Goal: Transaction & Acquisition: Purchase product/service

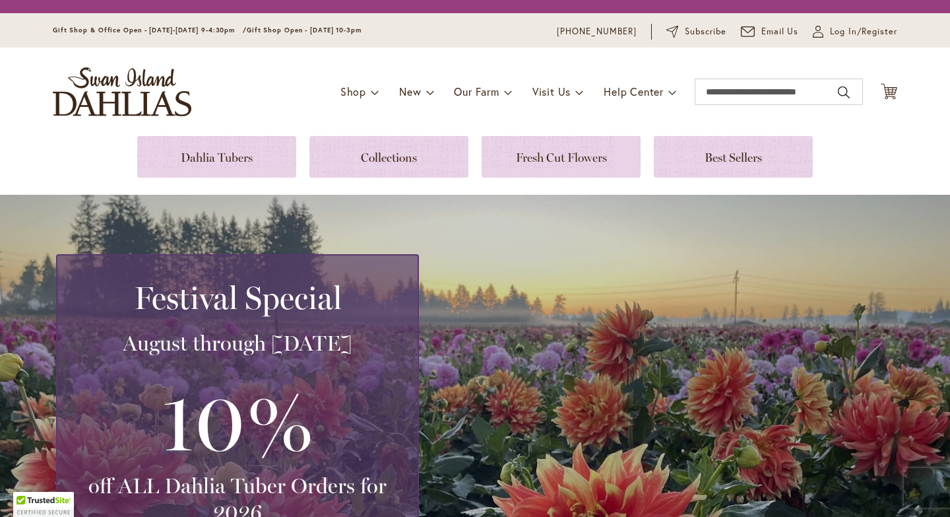
scroll to position [275, 0]
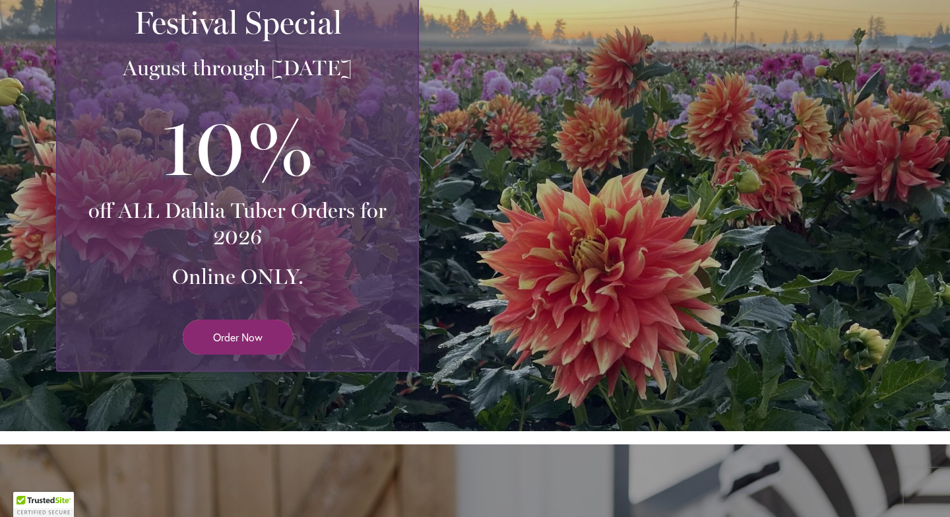
click at [250, 342] on span "Order Now" at bounding box center [237, 336] width 49 height 15
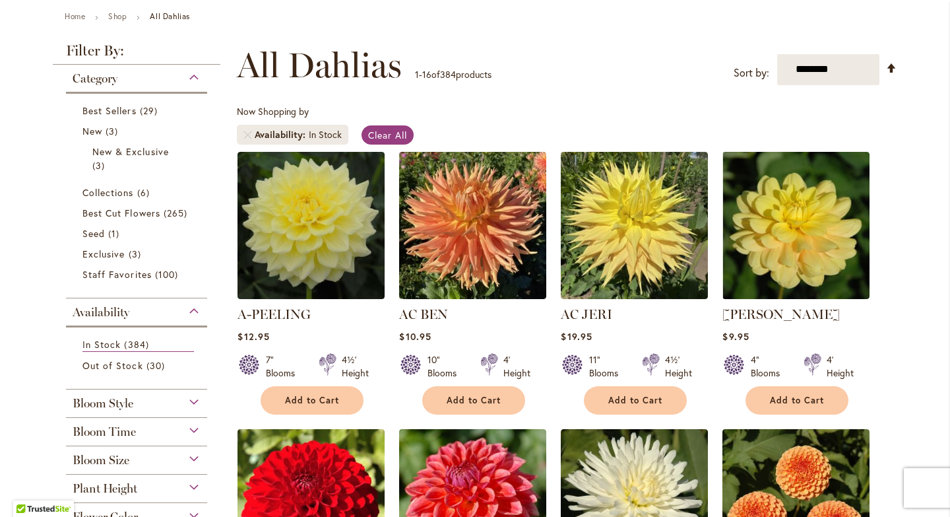
scroll to position [150, 0]
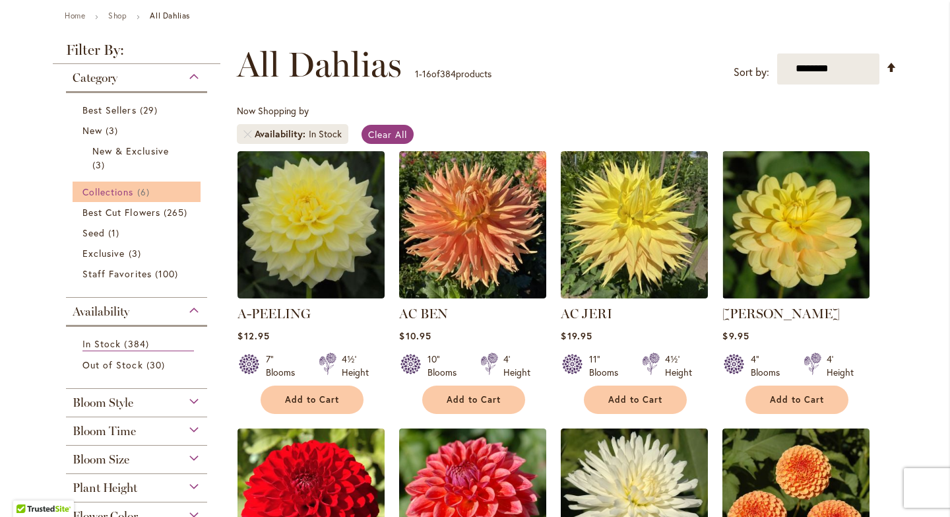
click at [116, 188] on span "Collections" at bounding box center [107, 191] width 51 height 13
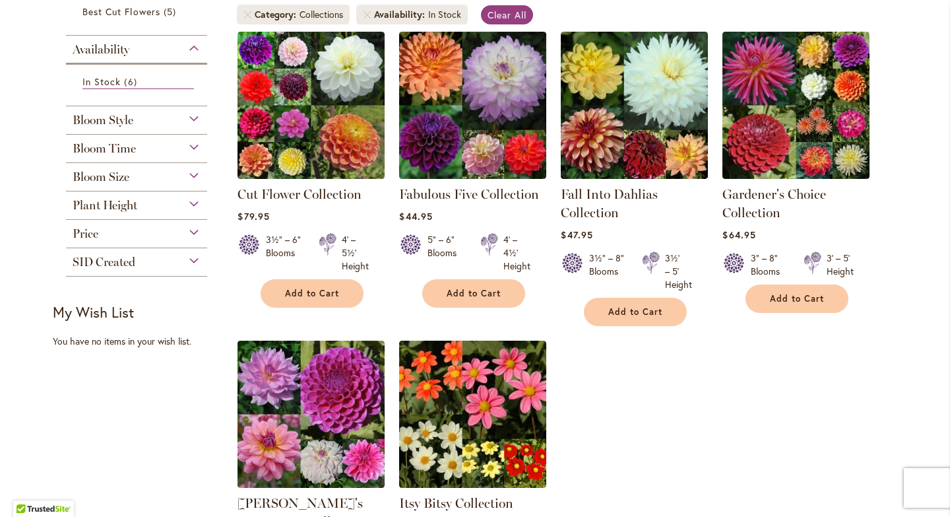
scroll to position [265, 0]
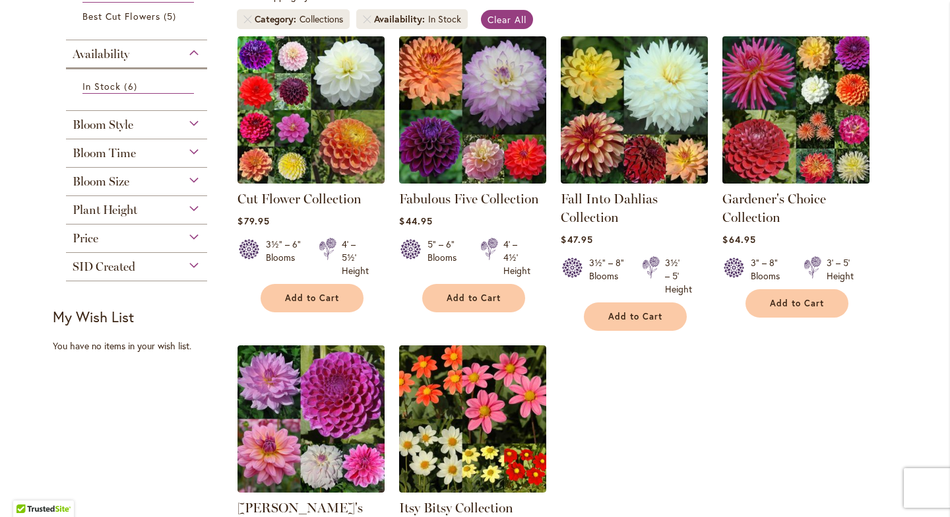
click at [841, 88] on img at bounding box center [796, 109] width 154 height 154
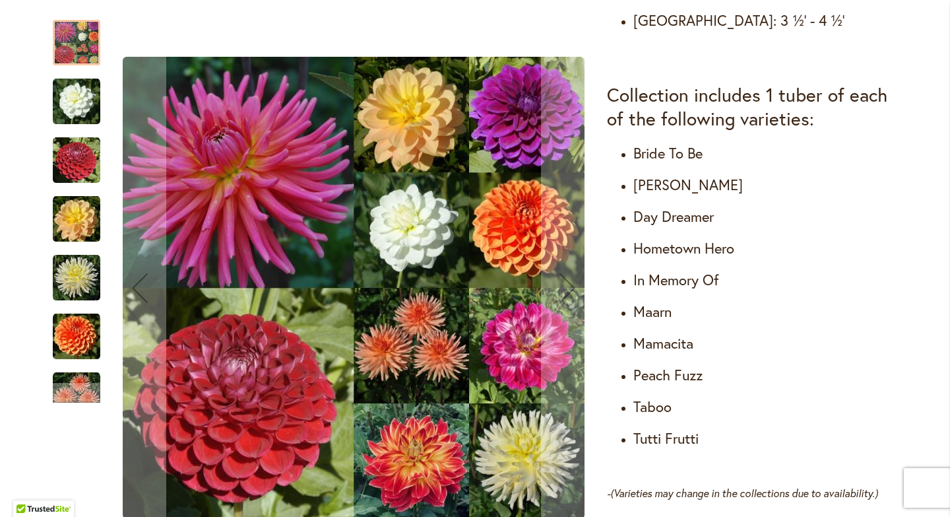
scroll to position [744, 0]
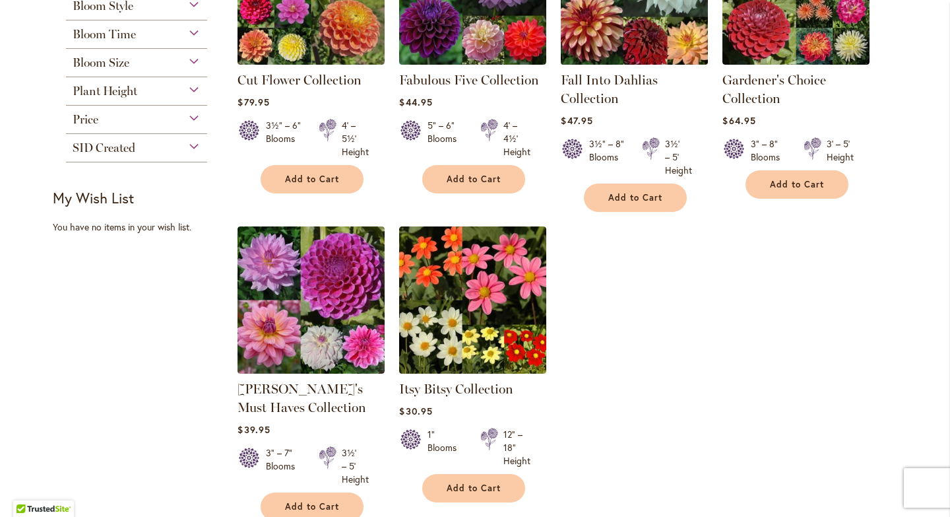
scroll to position [387, 0]
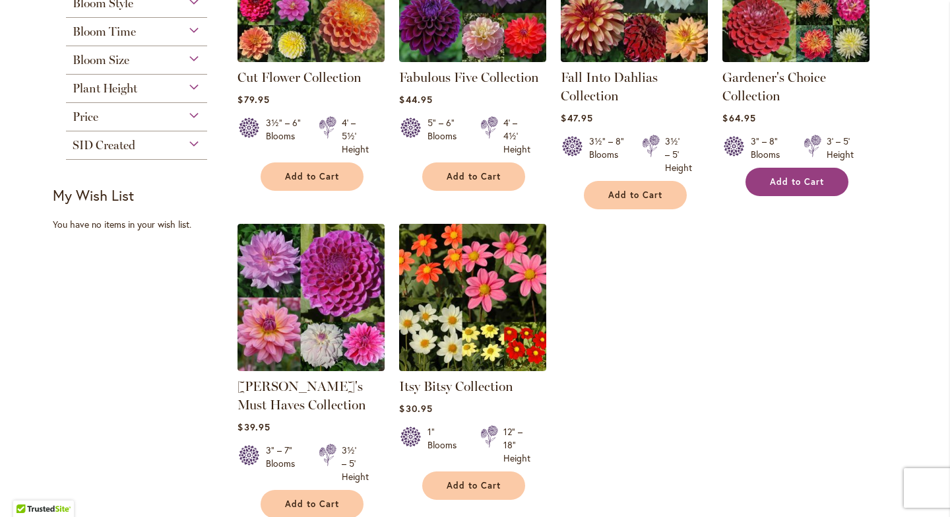
click at [798, 181] on span "Add to Cart" at bounding box center [797, 181] width 54 height 11
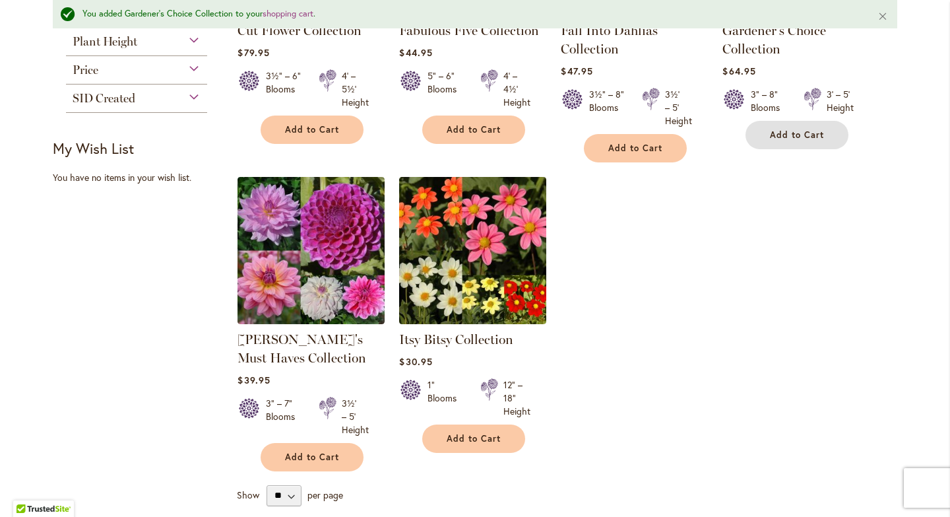
scroll to position [478, 0]
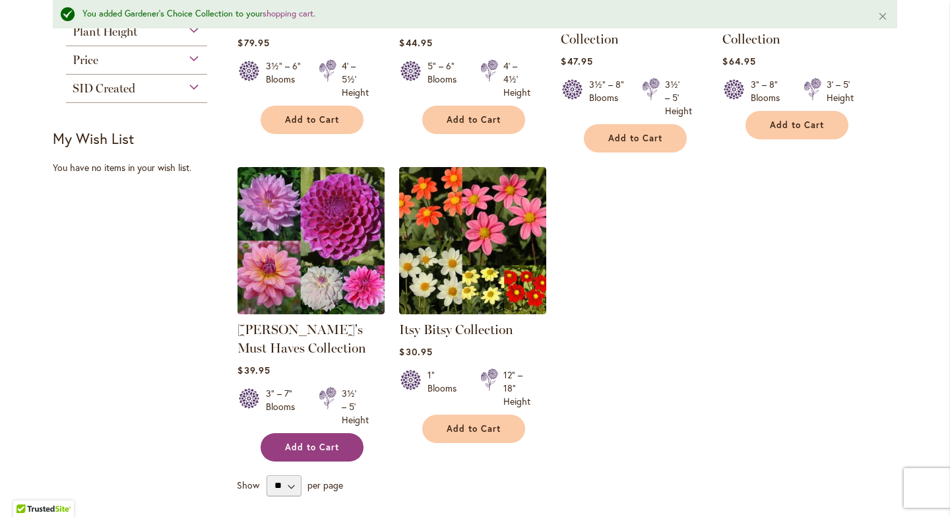
click at [307, 447] on span "Add to Cart" at bounding box center [312, 446] width 54 height 11
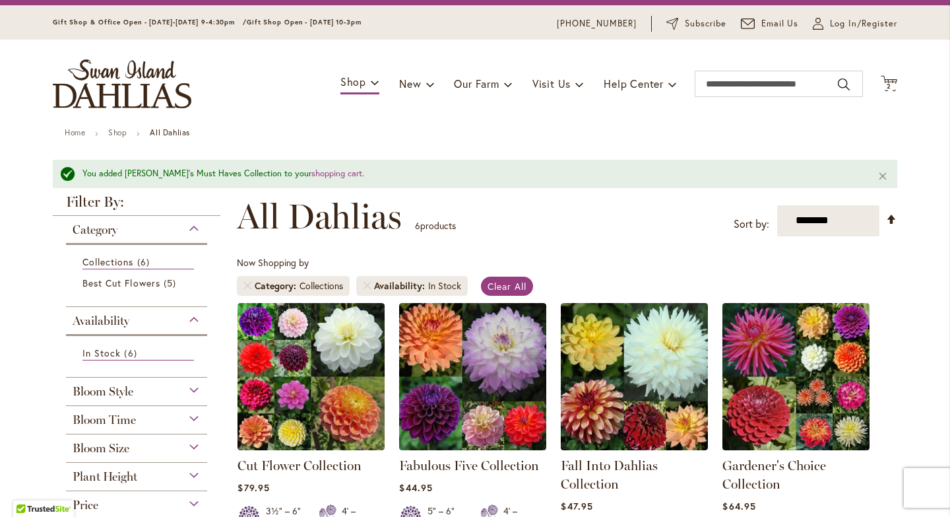
scroll to position [34, 0]
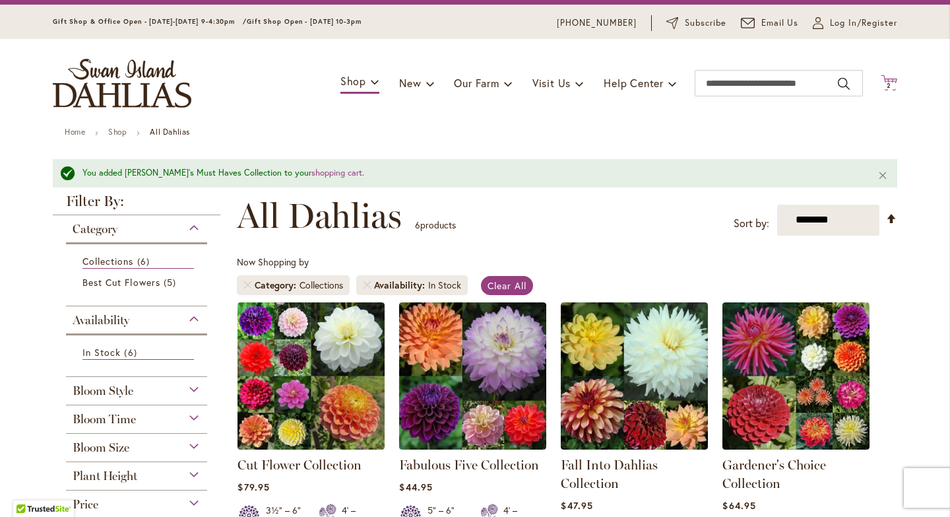
click at [886, 80] on icon at bounding box center [889, 83] width 16 height 16
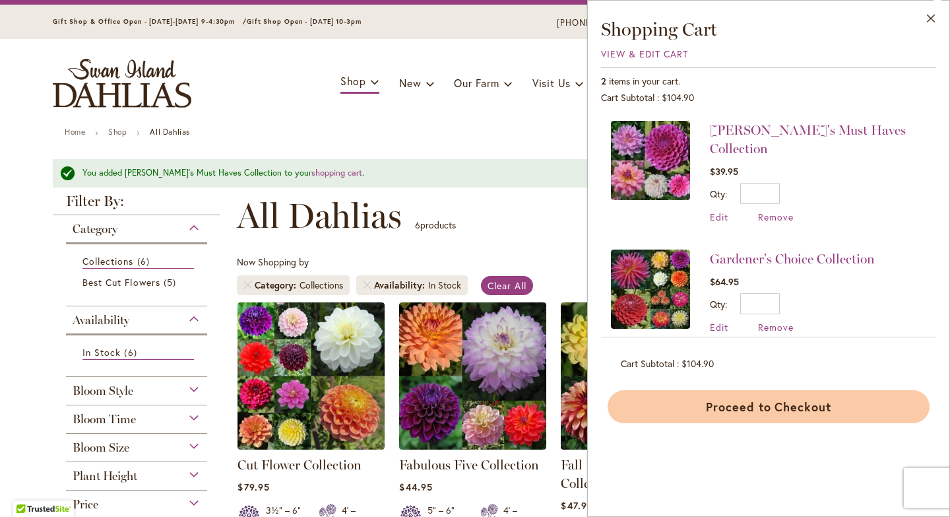
click at [774, 408] on button "Proceed to Checkout" at bounding box center [769, 406] width 322 height 33
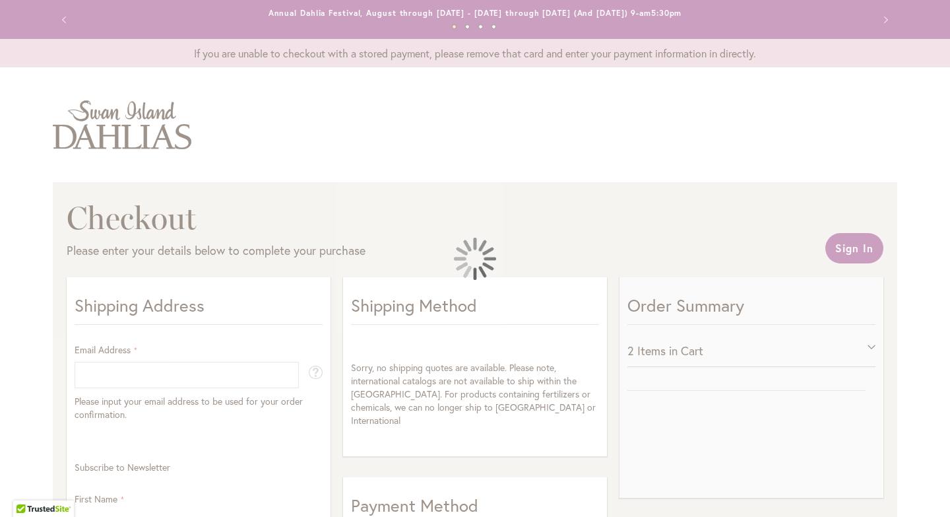
select select "**"
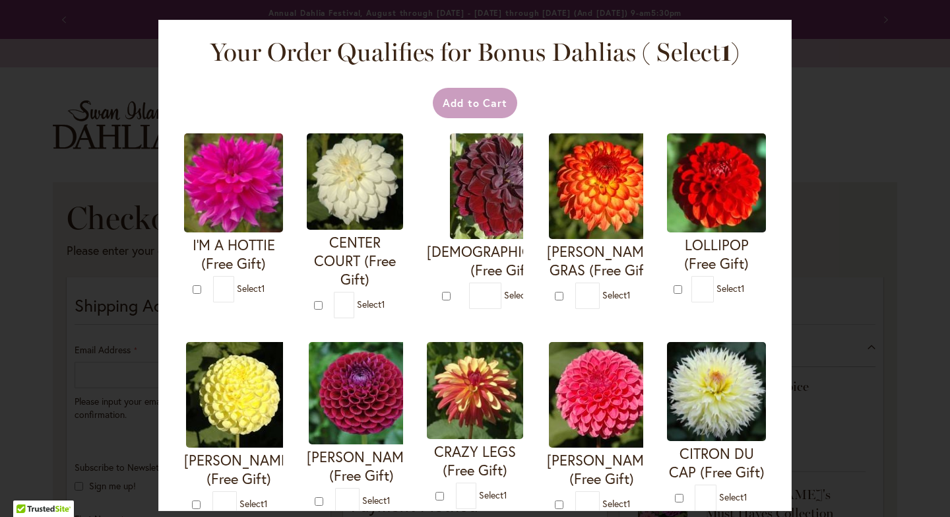
click at [825, 130] on div "Your Order Qualifies for Bonus Dahlias ( Select 1 ) Add to Cart I'M A HOTTIE (F…" at bounding box center [475, 258] width 950 height 517
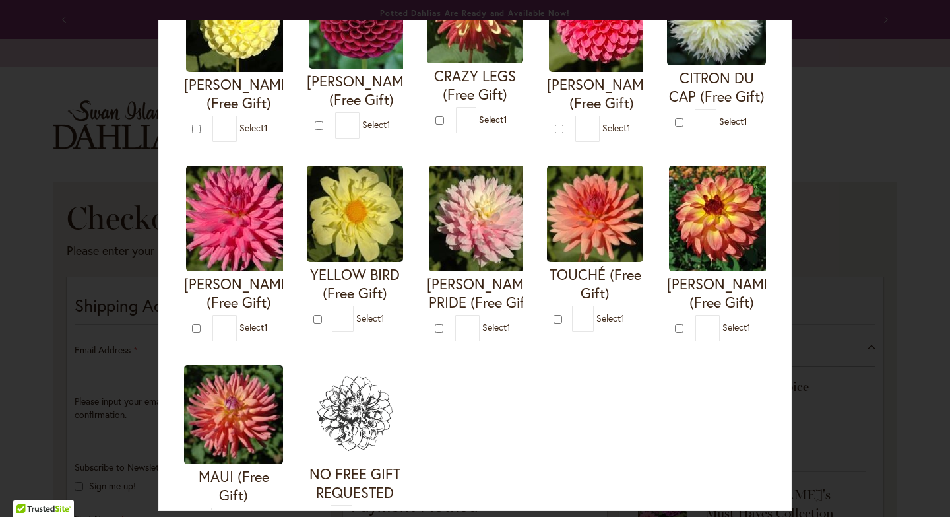
scroll to position [376, 0]
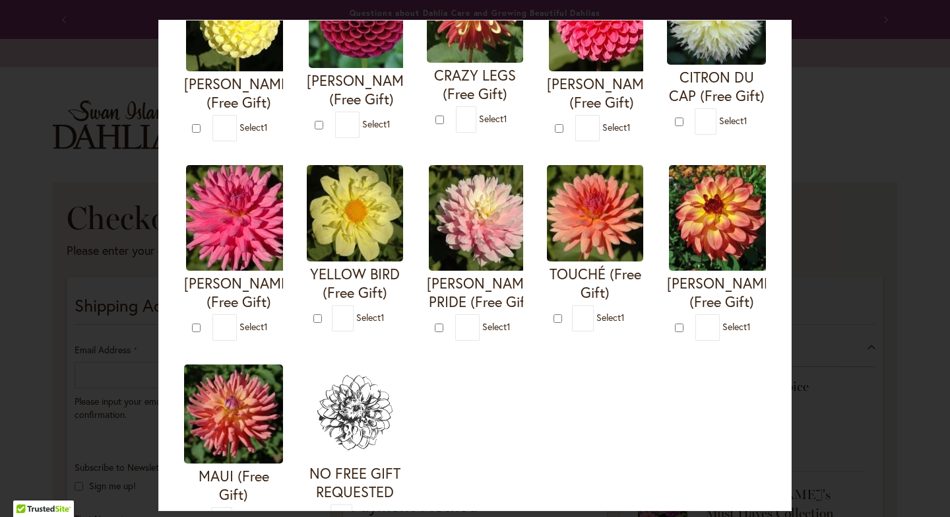
type input "*"
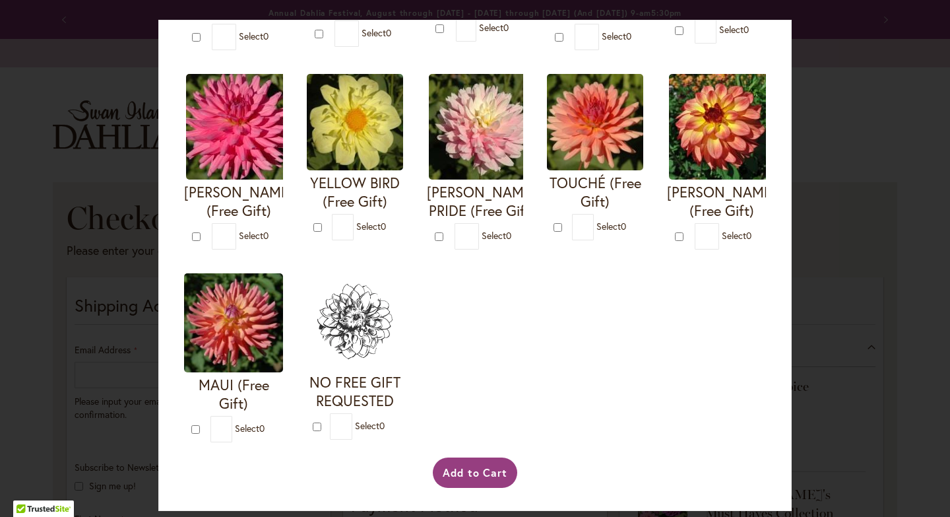
scroll to position [2738, 0]
click at [479, 475] on button "Add to Cart" at bounding box center [475, 472] width 85 height 30
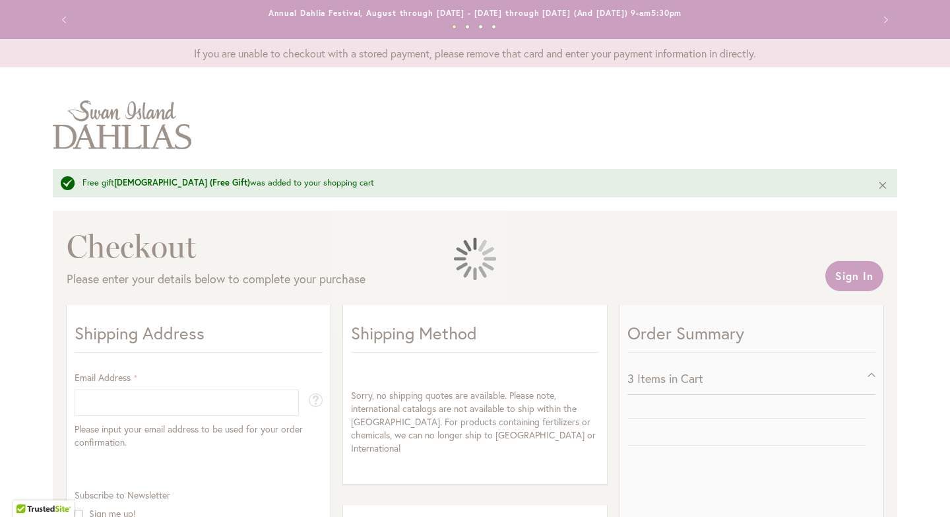
select select "**"
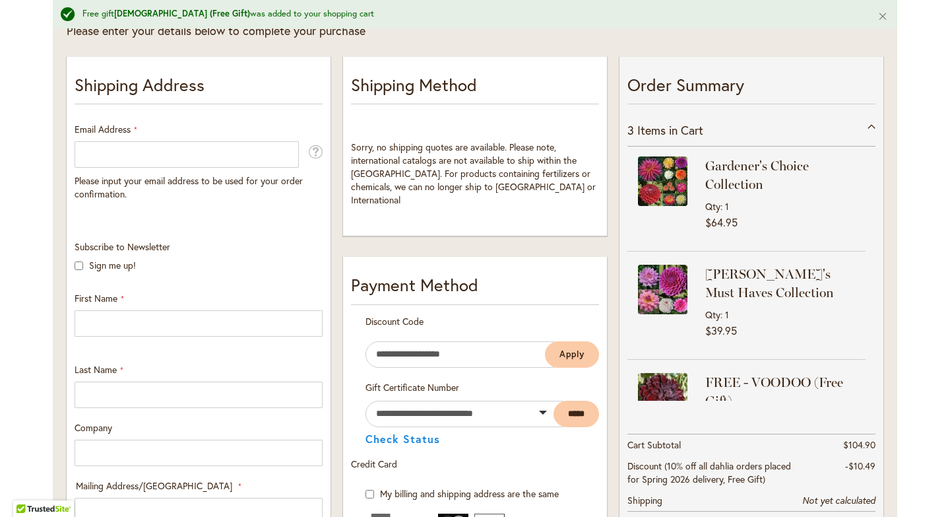
scroll to position [243, 0]
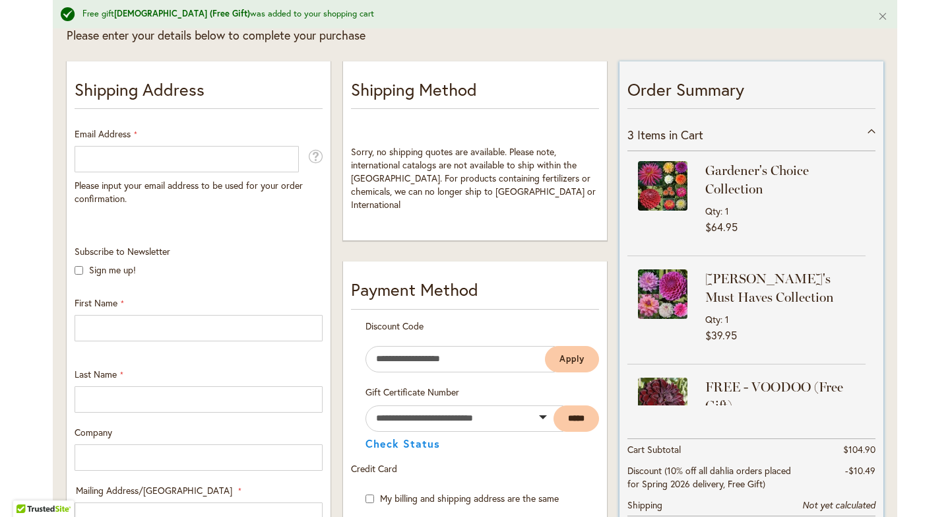
click at [854, 180] on strong "Gardener's Choice Collection" at bounding box center [783, 179] width 157 height 37
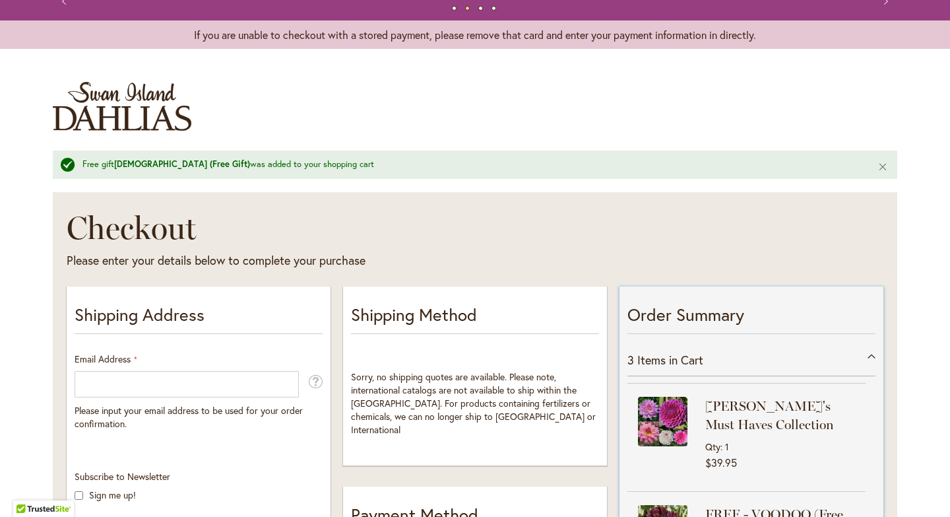
scroll to position [0, 0]
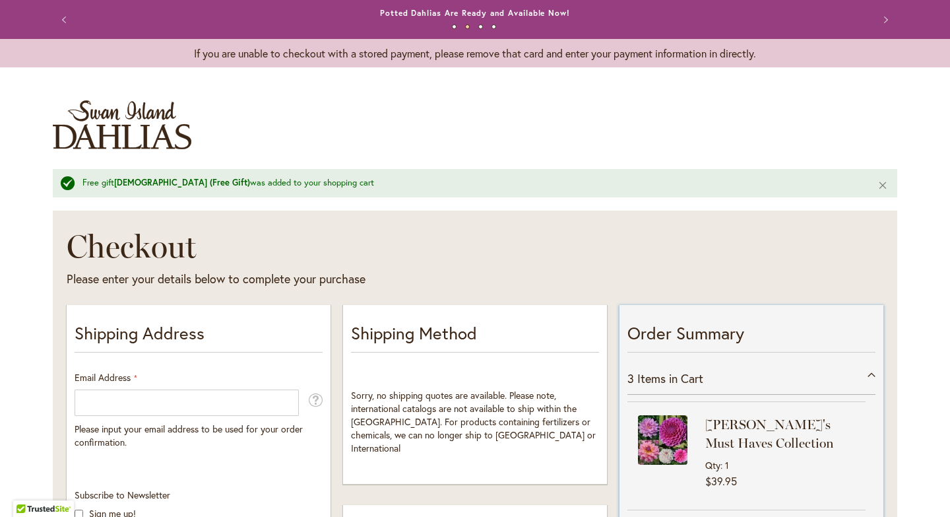
click at [719, 437] on strong "Heather's Must Haves Collection" at bounding box center [783, 433] width 157 height 37
click at [871, 372] on div "3 Items in Cart" at bounding box center [751, 378] width 248 height 32
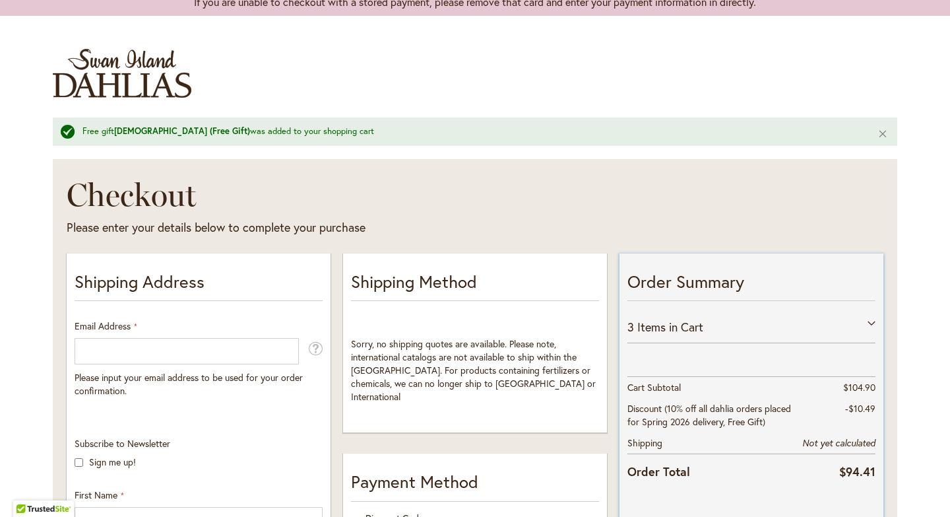
scroll to position [53, 0]
click at [872, 319] on div "3 Items in Cart" at bounding box center [751, 325] width 248 height 32
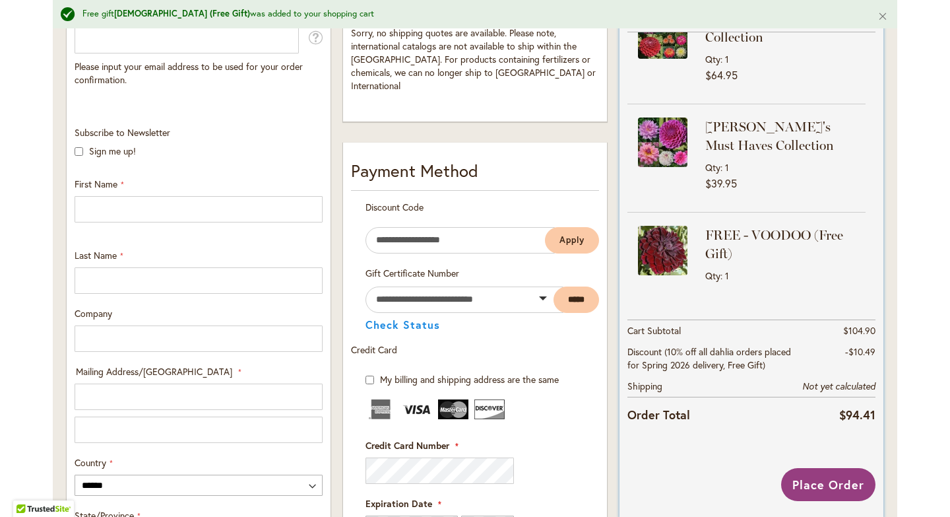
scroll to position [0, 0]
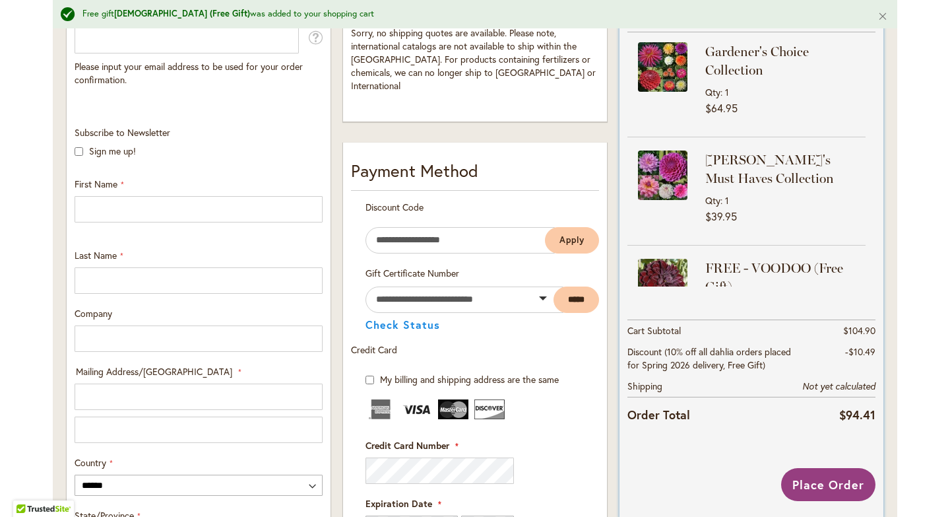
click at [730, 169] on strong "Heather's Must Haves Collection" at bounding box center [783, 168] width 157 height 37
click at [720, 201] on span "Qty" at bounding box center [715, 200] width 20 height 13
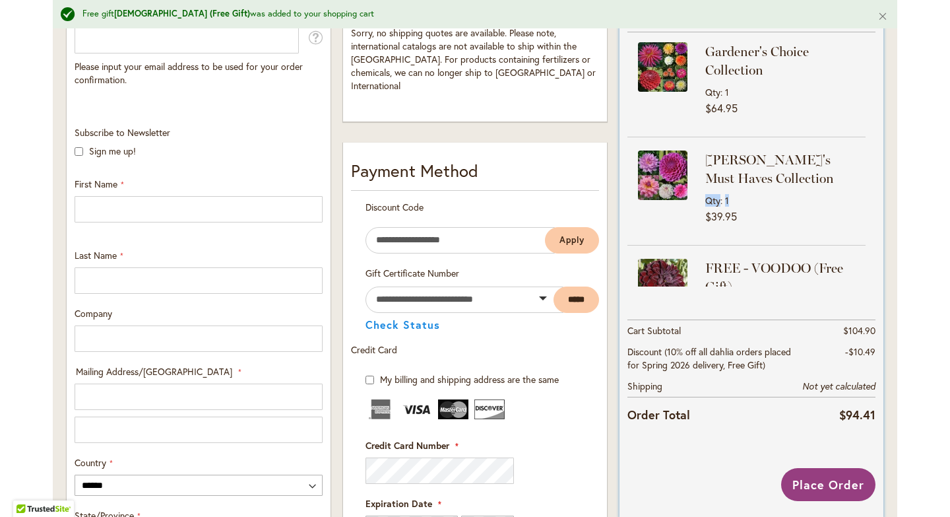
click at [720, 201] on span "Qty" at bounding box center [715, 200] width 20 height 13
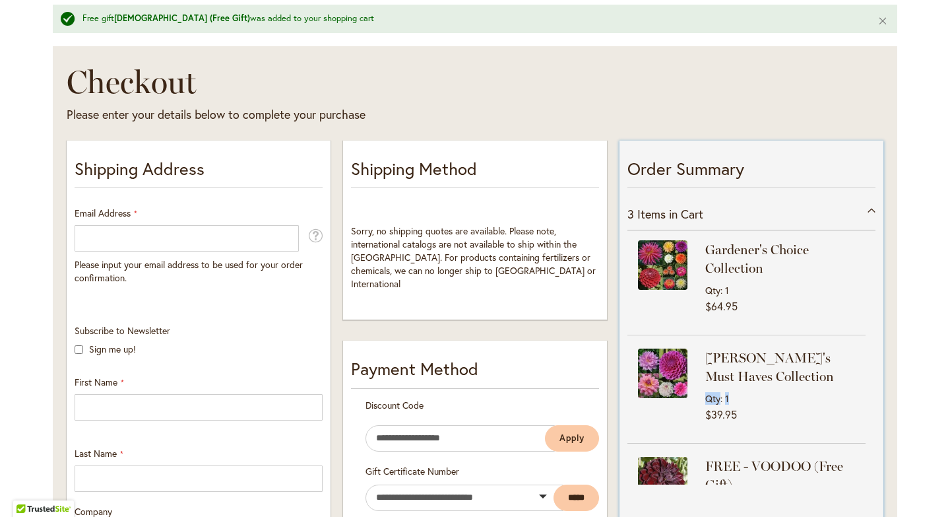
scroll to position [149, 0]
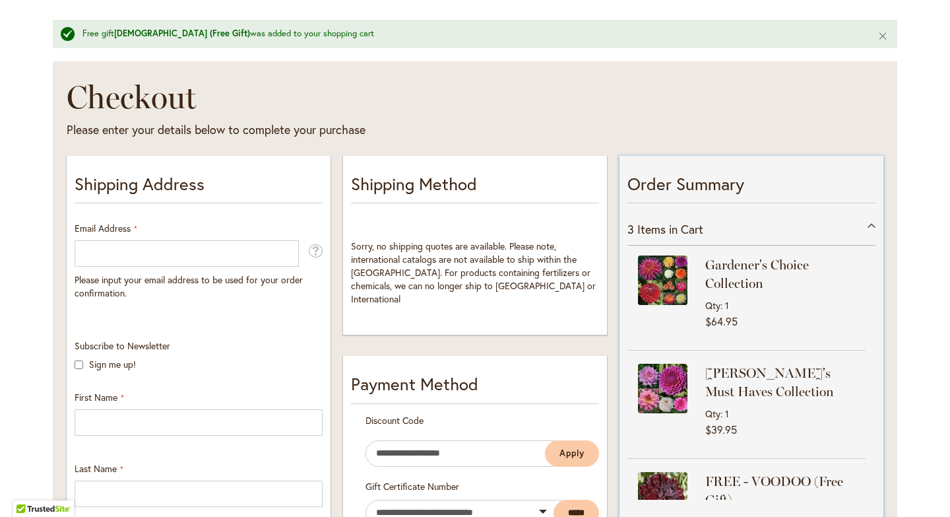
click at [871, 232] on div "3 Items in Cart" at bounding box center [751, 229] width 248 height 32
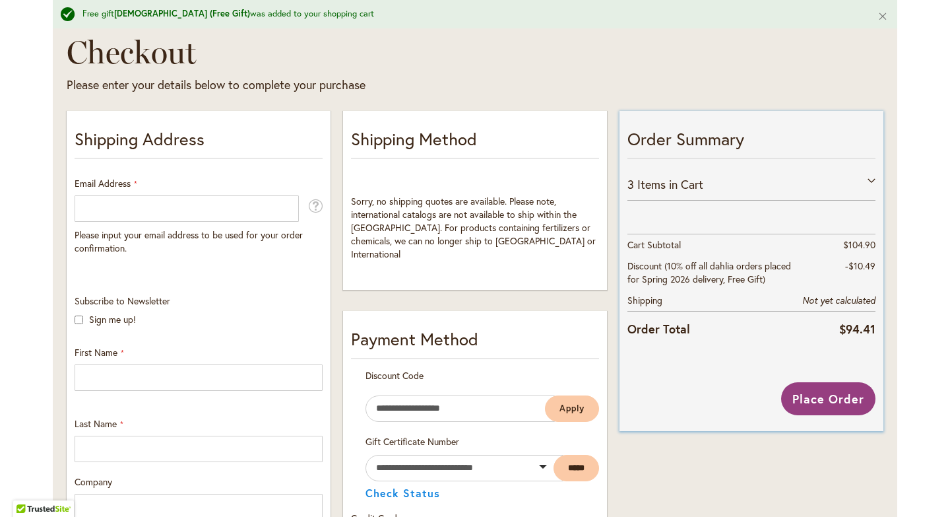
scroll to position [139, 0]
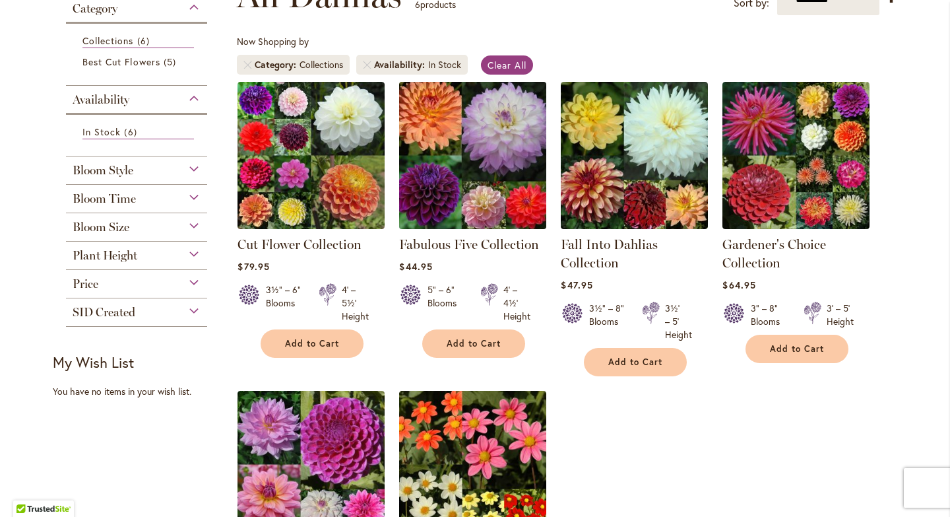
scroll to position [211, 0]
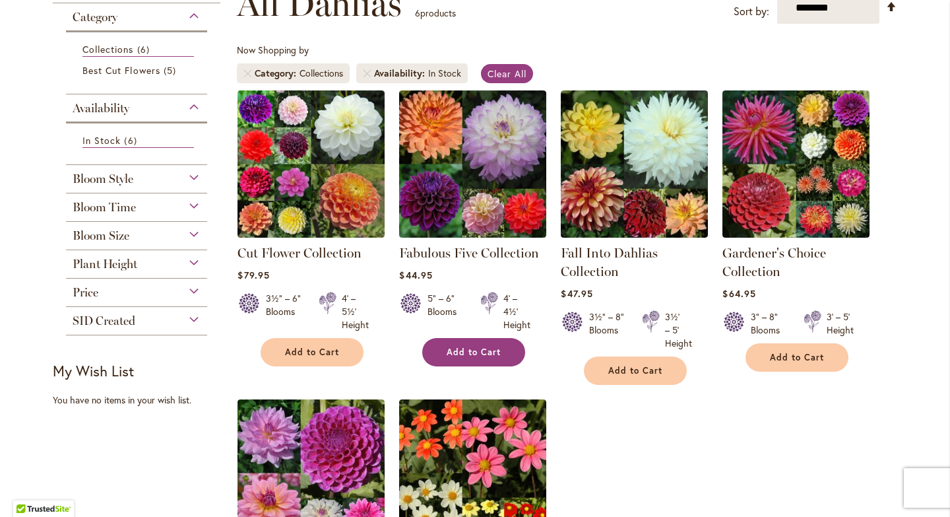
click at [477, 346] on span "Add to Cart" at bounding box center [474, 351] width 54 height 11
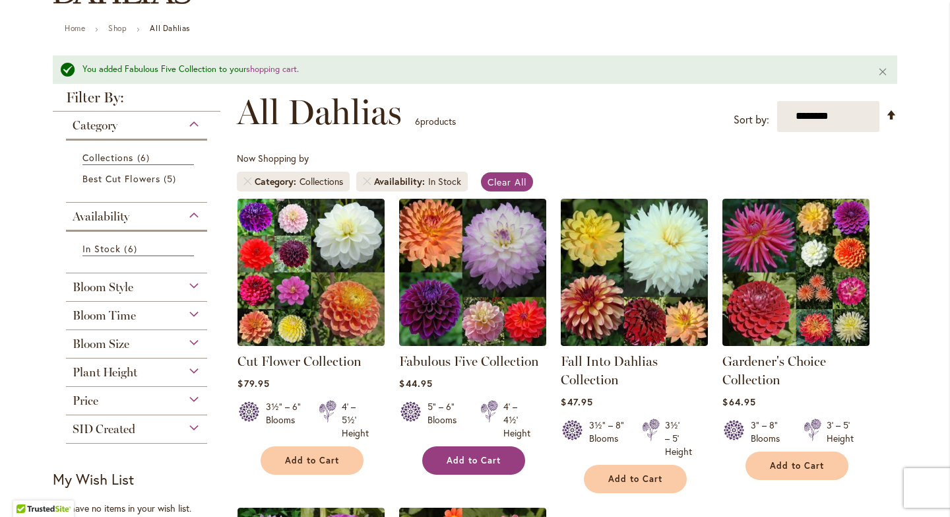
scroll to position [134, 0]
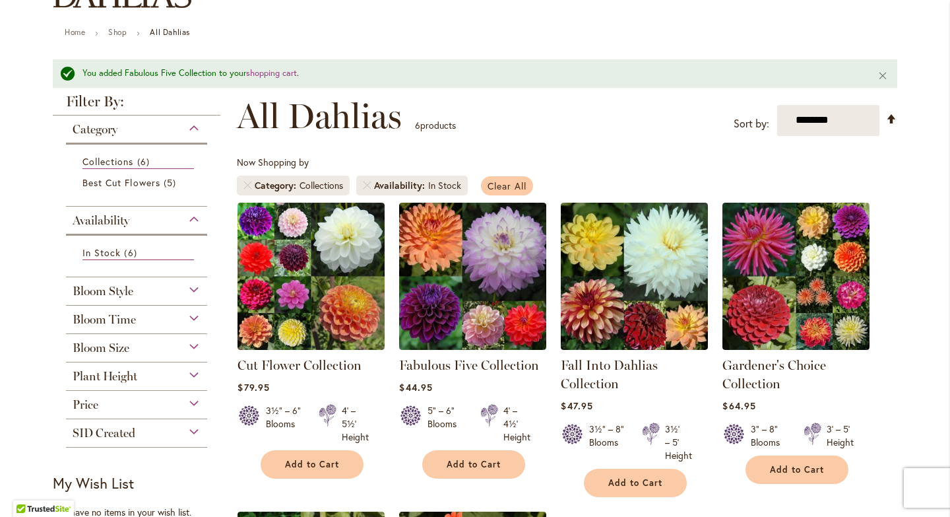
click at [513, 186] on span "Clear All" at bounding box center [507, 185] width 39 height 13
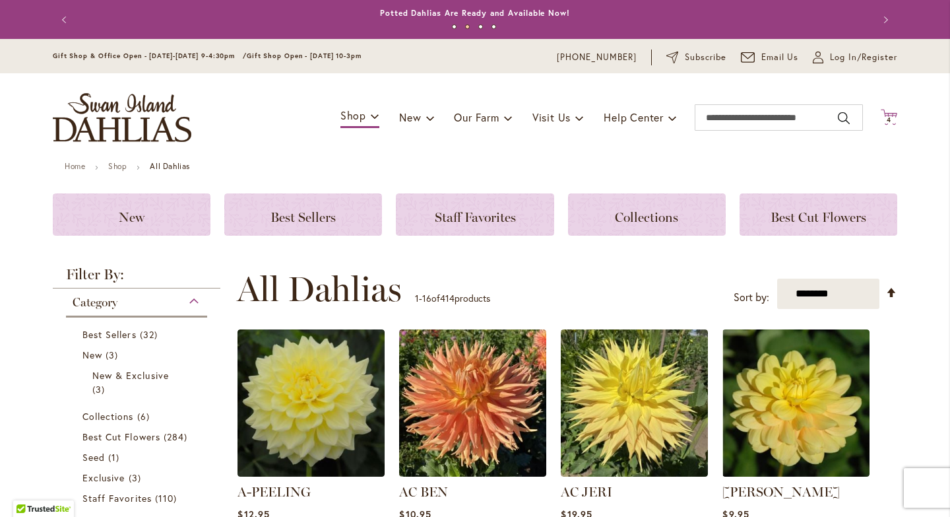
click at [892, 115] on icon at bounding box center [889, 117] width 16 height 16
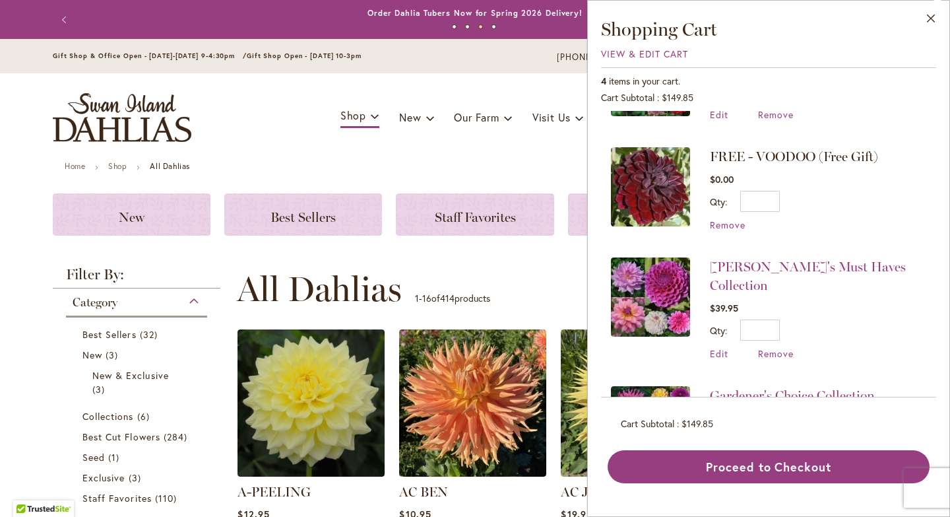
scroll to position [82, 0]
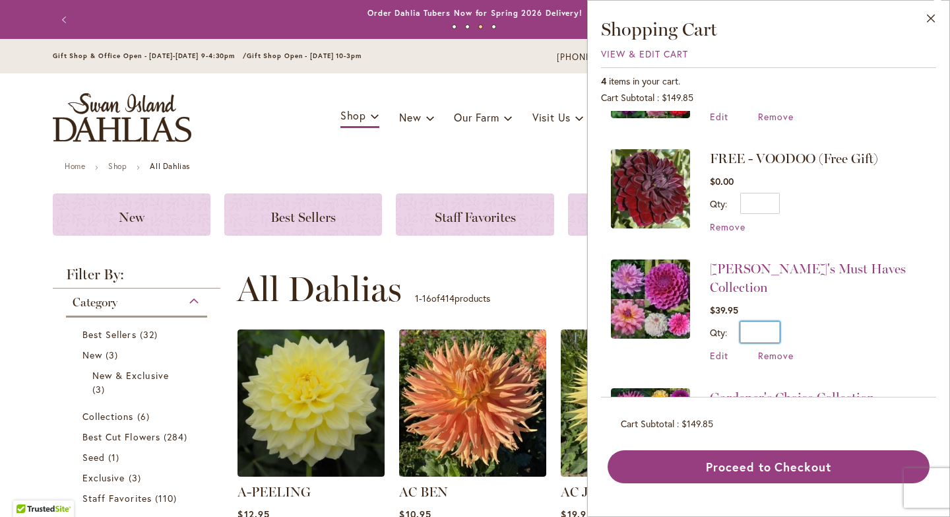
click at [776, 321] on input "*" at bounding box center [760, 331] width 40 height 21
click at [776, 349] on span "Remove" at bounding box center [776, 355] width 36 height 13
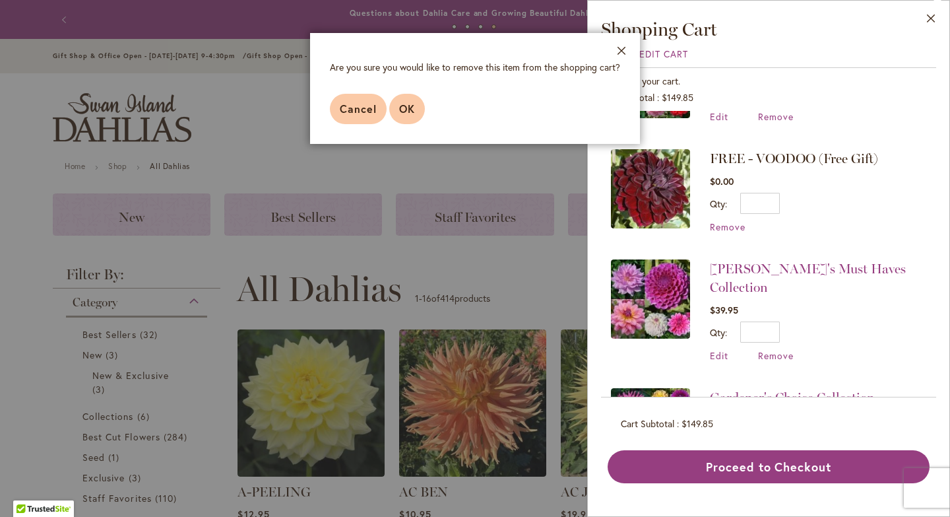
click at [408, 102] on span "OK" at bounding box center [407, 109] width 16 height 14
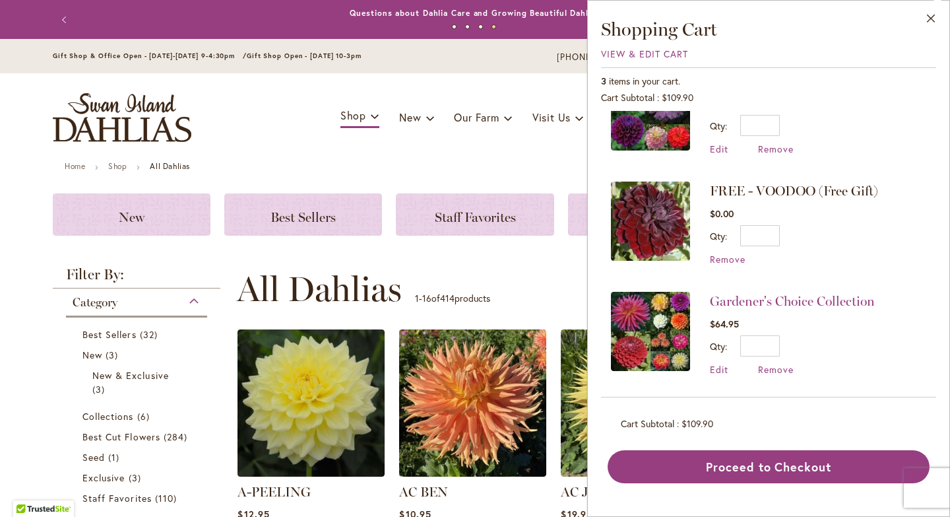
scroll to position [49, 0]
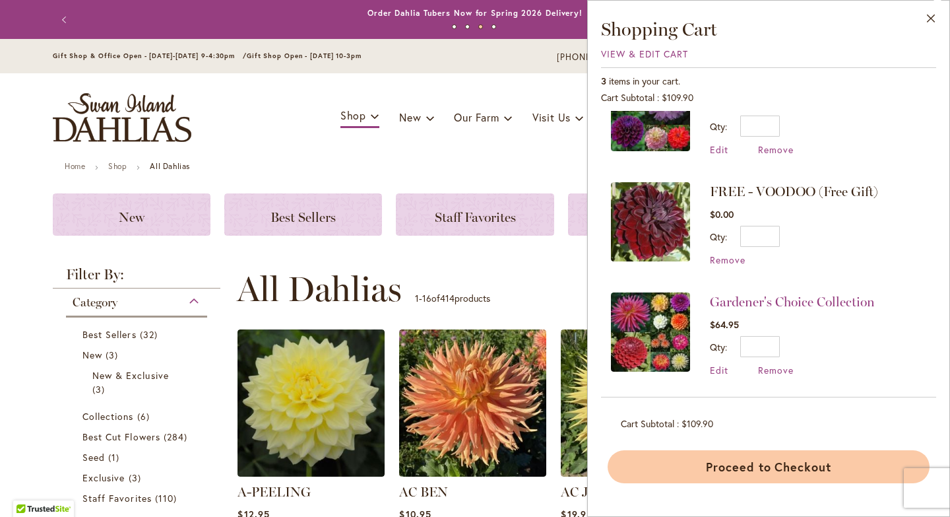
click at [740, 466] on button "Proceed to Checkout" at bounding box center [769, 466] width 322 height 33
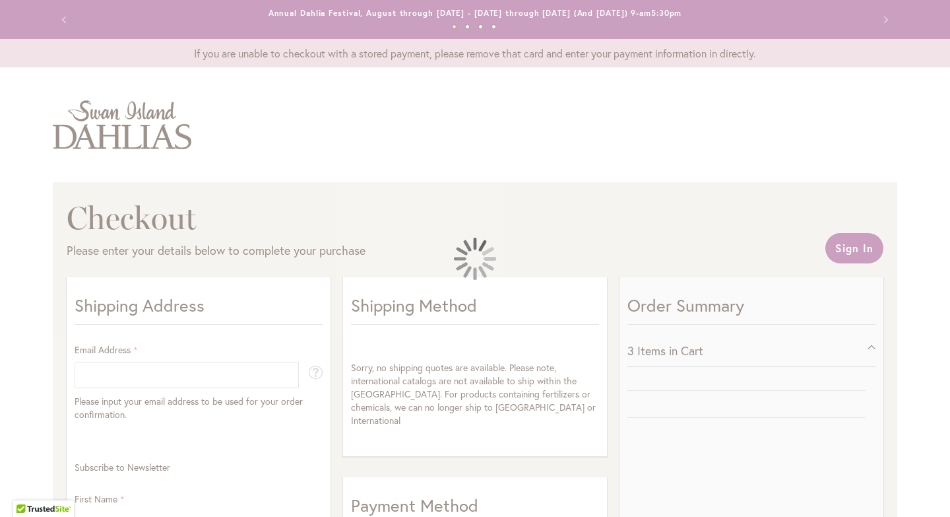
select select "**"
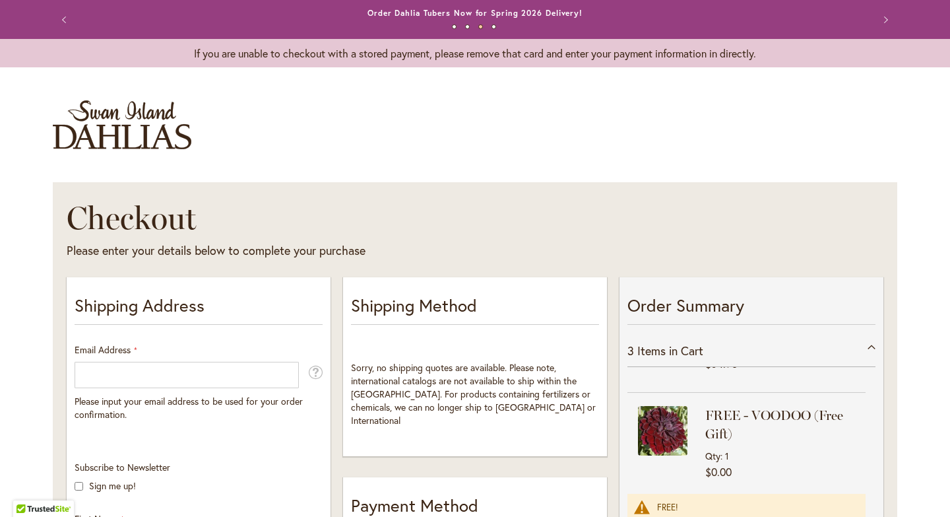
scroll to position [79, 0]
click at [102, 374] on input "Email Address" at bounding box center [187, 375] width 224 height 26
type input "**********"
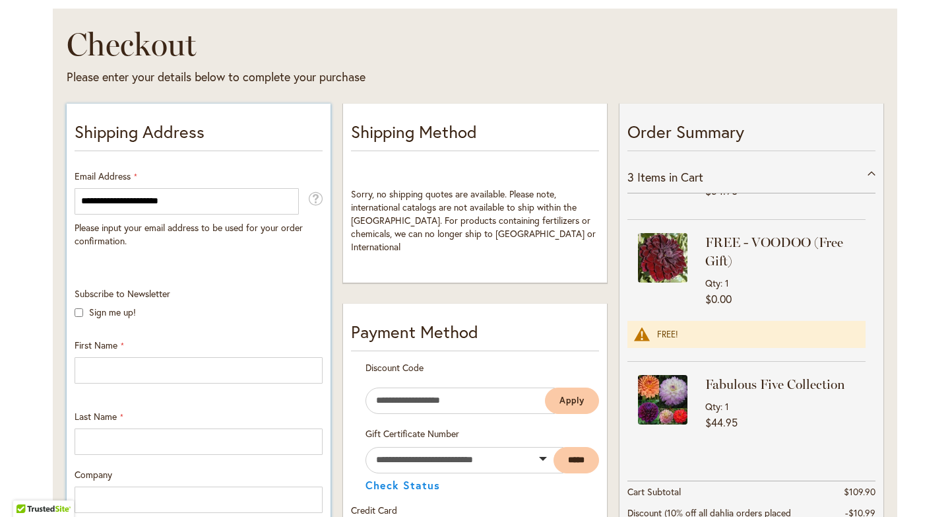
scroll to position [186, 0]
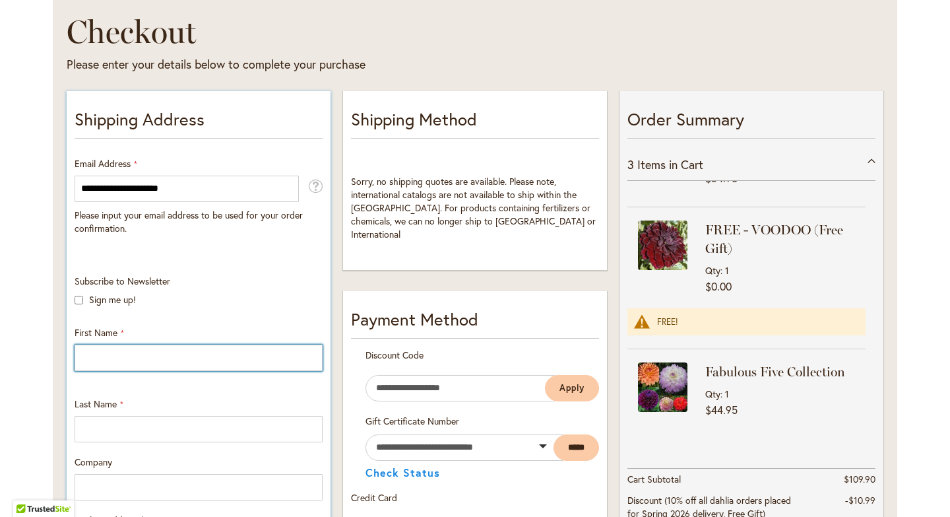
click at [95, 358] on input "First Name" at bounding box center [199, 357] width 248 height 26
type input "****"
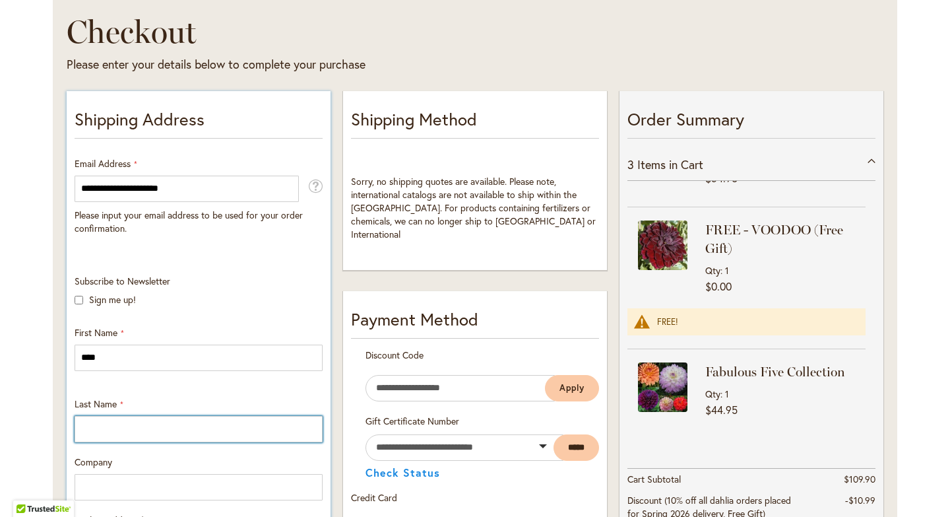
type input "*******"
type input "**********"
select select "**"
type input "********"
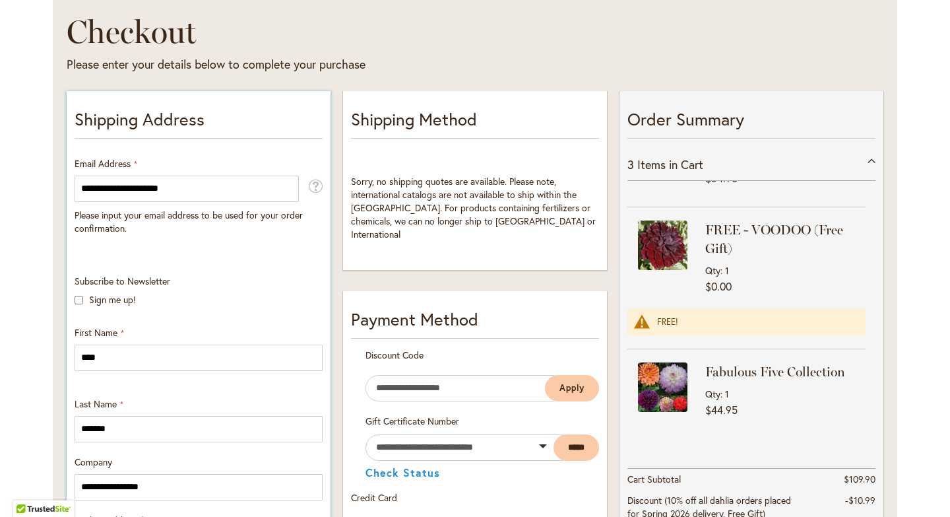
type input "*****"
type input "**********"
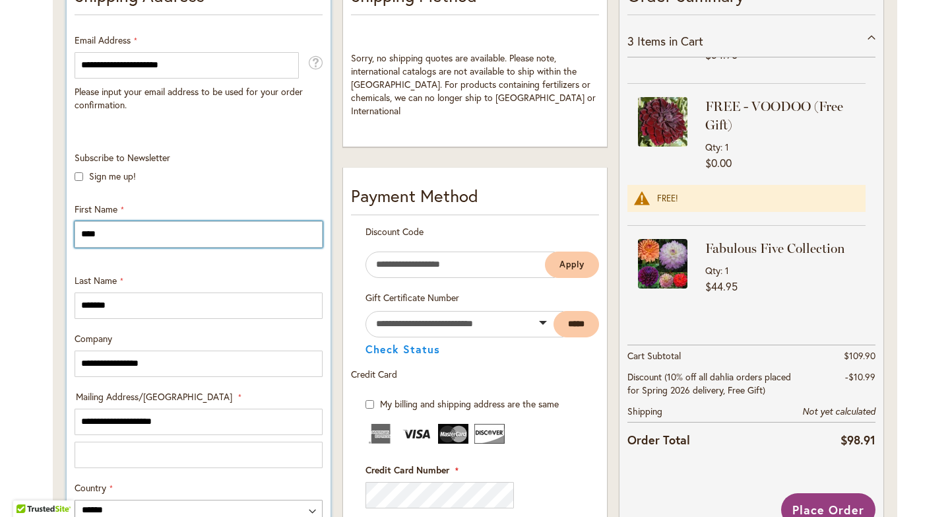
scroll to position [314, 0]
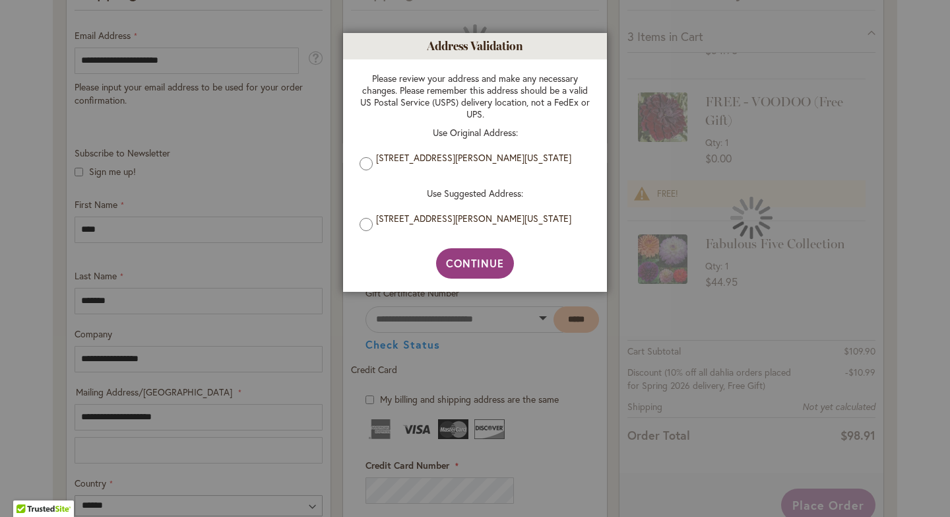
click at [156, 360] on div at bounding box center [475, 258] width 950 height 517
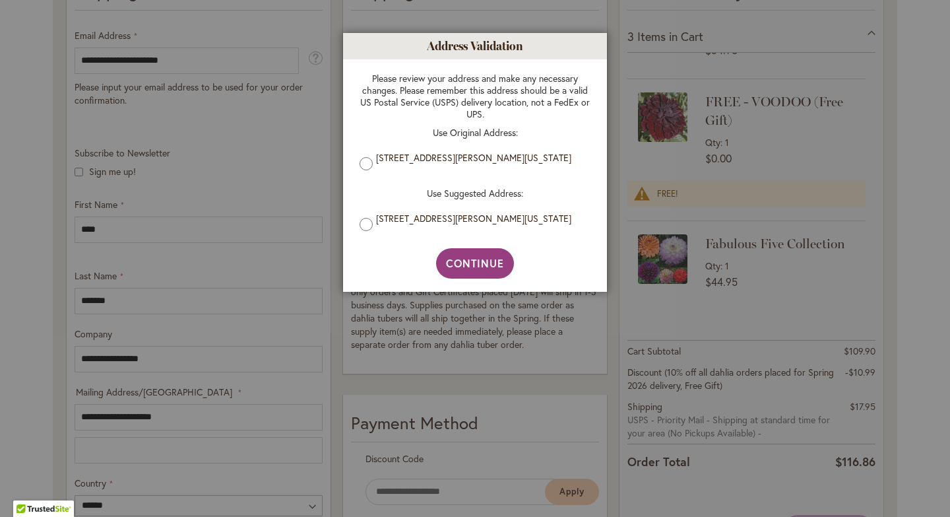
click at [162, 356] on div at bounding box center [475, 258] width 950 height 517
click at [453, 270] on span "Continue" at bounding box center [475, 263] width 59 height 14
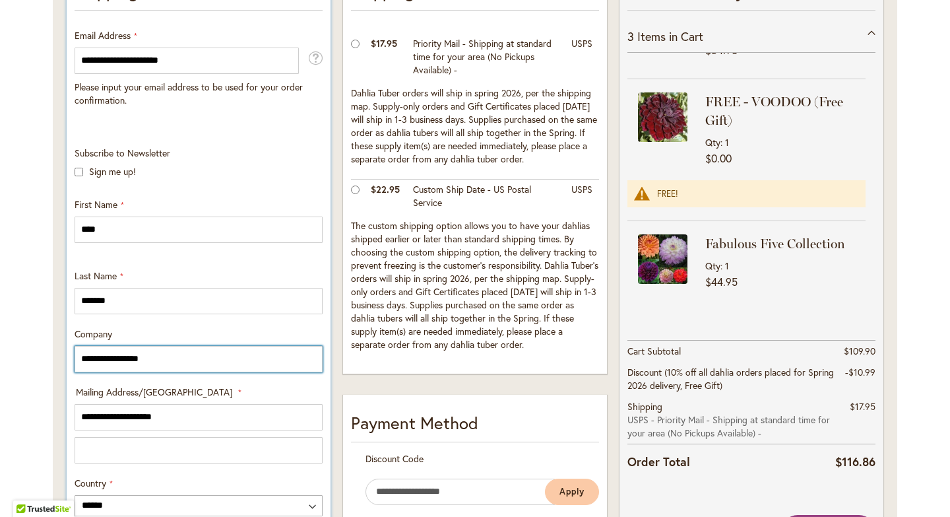
click at [158, 360] on input "**********" at bounding box center [199, 359] width 248 height 26
type input "*"
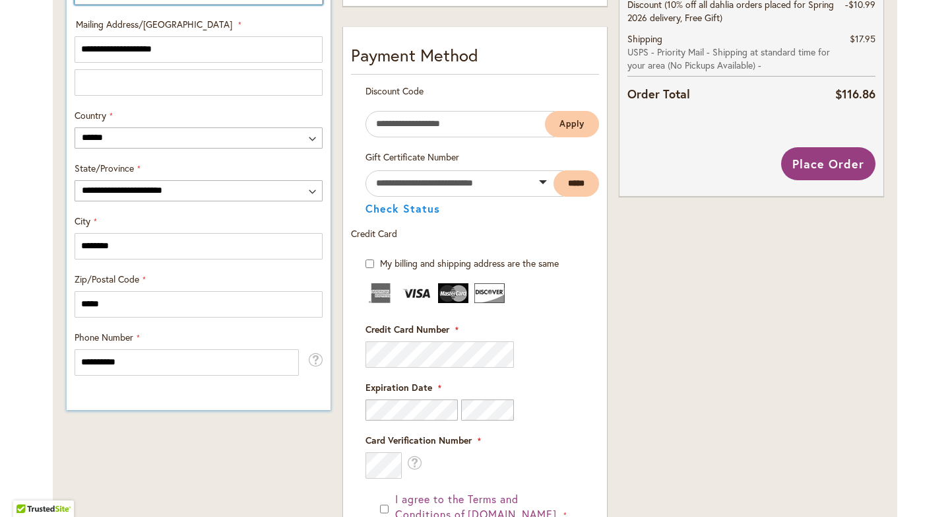
scroll to position [689, 0]
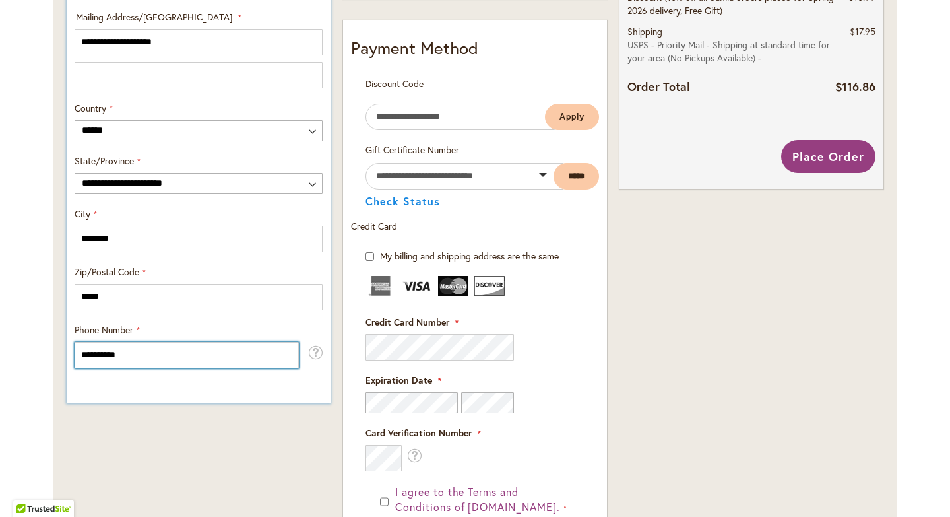
click at [137, 350] on input "**********" at bounding box center [187, 355] width 224 height 26
type input "*"
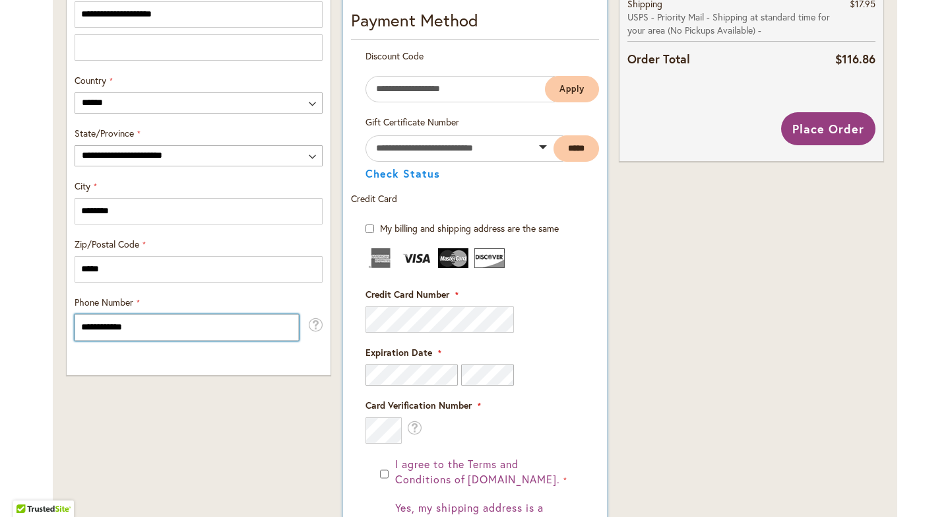
scroll to position [727, 0]
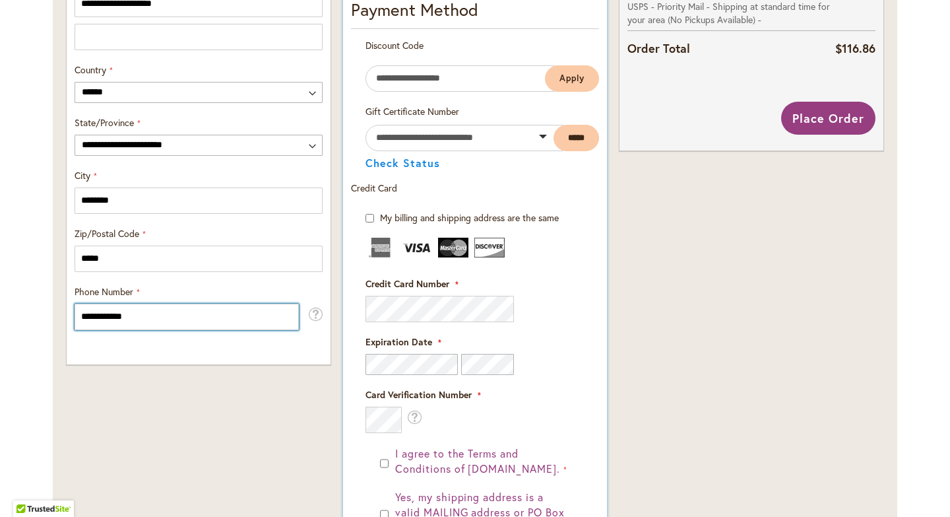
type input "**********"
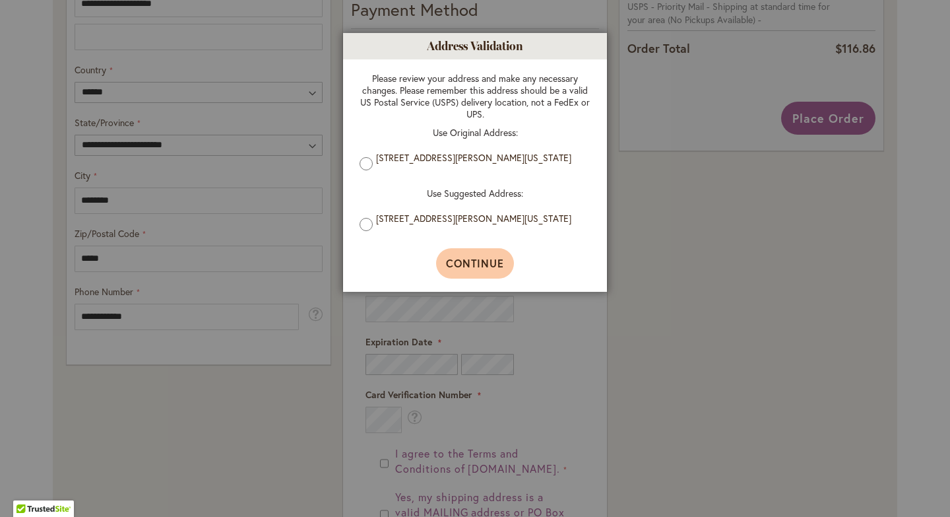
click at [481, 264] on span "Continue" at bounding box center [475, 263] width 59 height 14
click at [488, 257] on button "Continue" at bounding box center [475, 263] width 79 height 30
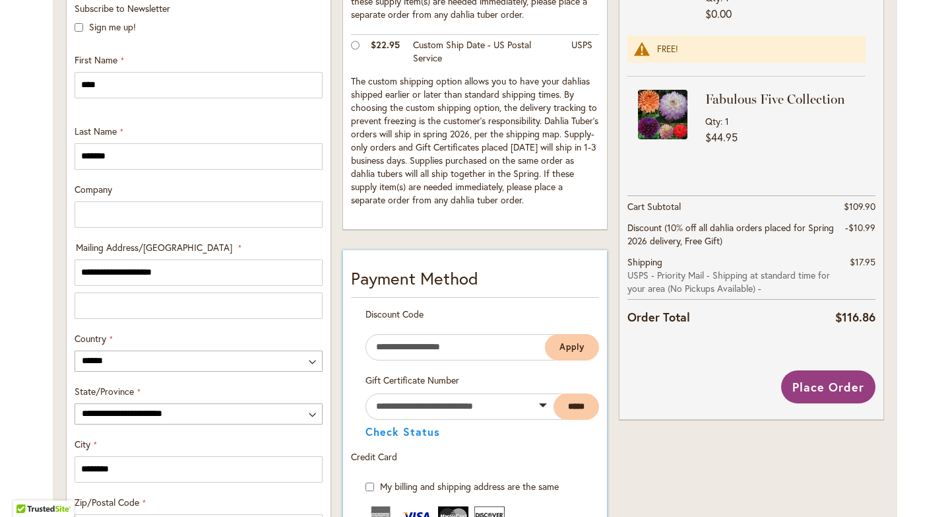
scroll to position [462, 0]
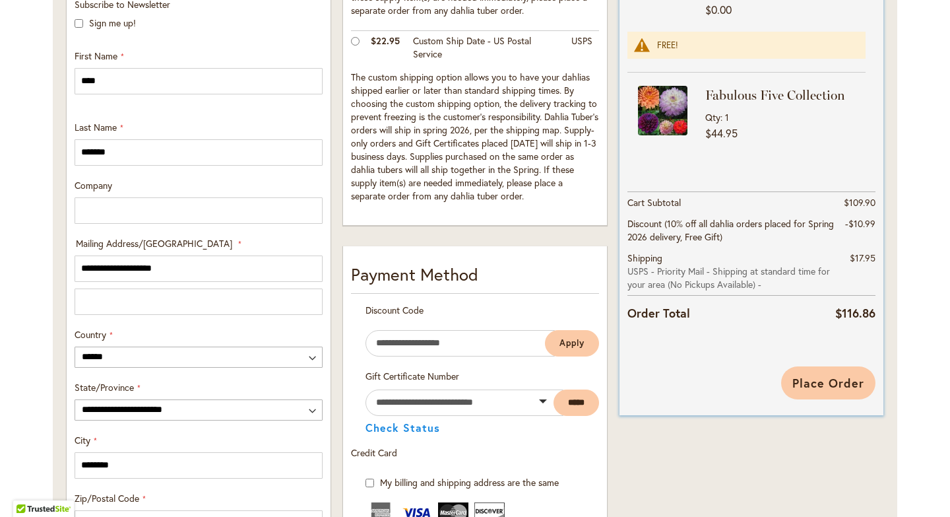
click at [823, 377] on span "Place Order" at bounding box center [828, 383] width 72 height 16
